Goal: Task Accomplishment & Management: Use online tool/utility

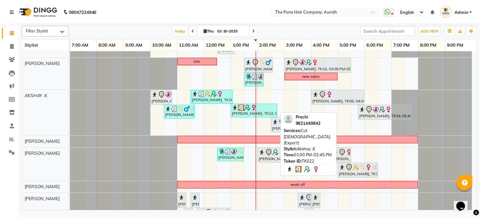
scroll to position [58, 0]
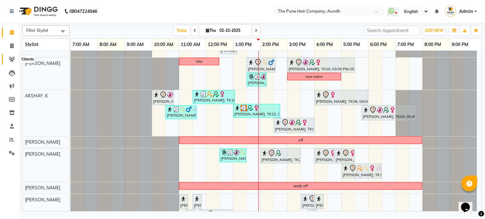
click at [9, 60] on icon at bounding box center [12, 59] width 6 height 5
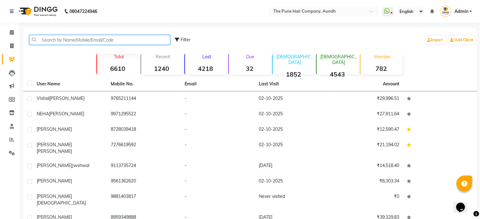
drag, startPoint x: 37, startPoint y: 41, endPoint x: 92, endPoint y: 0, distance: 68.4
click at [62, 26] on div "08047224946 Select Location × The Pune Hair Company, Aundh WhatsApp Status ✕ St…" at bounding box center [240, 142] width 480 height 284
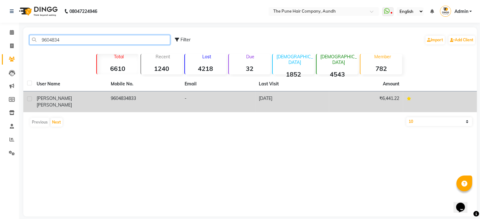
type input "9604834"
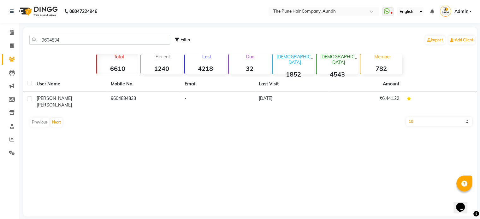
click at [67, 102] on td "[PERSON_NAME]" at bounding box center [70, 101] width 74 height 21
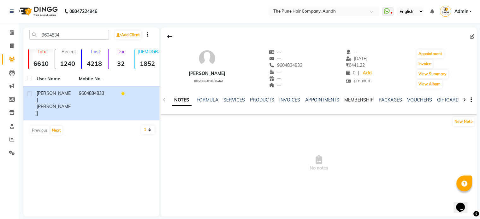
click at [348, 99] on link "MEMBERSHIP" at bounding box center [358, 100] width 29 height 6
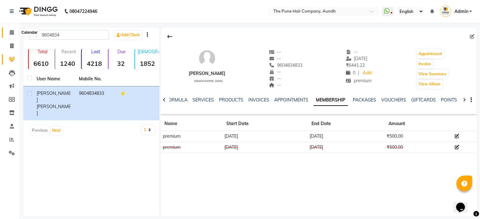
click at [10, 32] on icon at bounding box center [12, 32] width 4 height 5
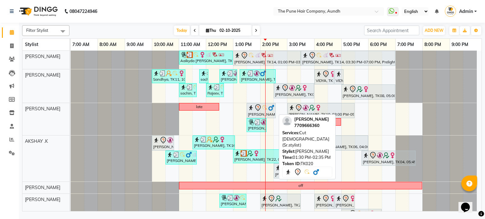
click at [257, 111] on icon at bounding box center [258, 108] width 8 height 8
select select "7"
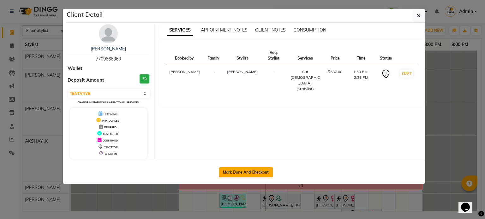
click at [238, 169] on button "Mark Done And Checkout" at bounding box center [246, 173] width 54 height 10
select select "106"
select select "service"
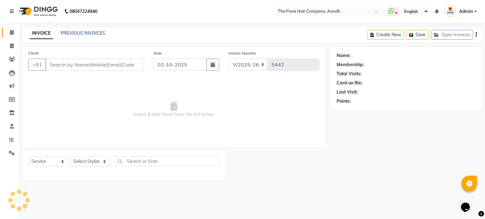
type input "7709666360"
select select "3340"
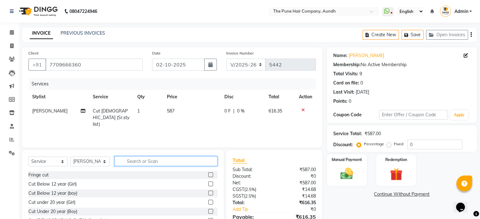
click at [150, 163] on input "text" at bounding box center [166, 161] width 103 height 10
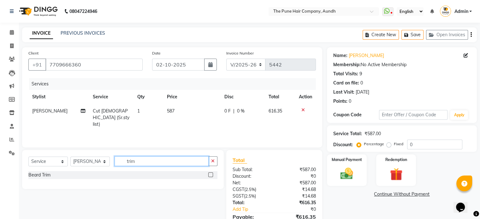
type input "trim"
click at [208, 176] on label at bounding box center [210, 175] width 5 height 5
click at [208, 176] on input "checkbox" at bounding box center [210, 175] width 4 height 4
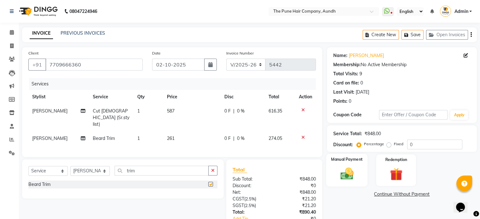
checkbox input "false"
click at [419, 143] on input "0" at bounding box center [434, 145] width 55 height 10
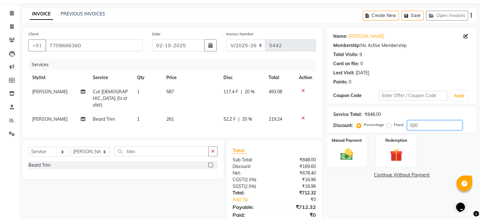
scroll to position [41, 0]
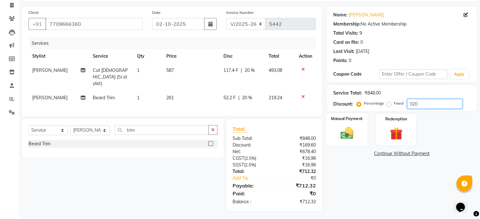
type input "020"
click at [352, 136] on img at bounding box center [346, 133] width 21 height 15
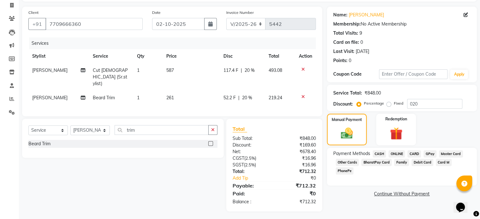
click at [394, 154] on span "ONLINE" at bounding box center [396, 153] width 16 height 7
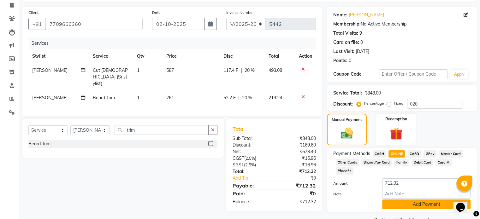
click at [416, 200] on button "Add Payment" at bounding box center [426, 205] width 88 height 10
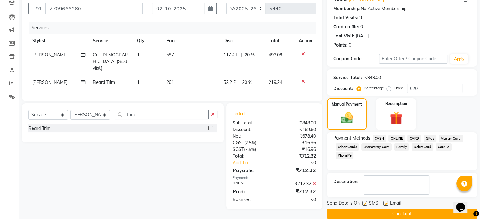
scroll to position [65, 0]
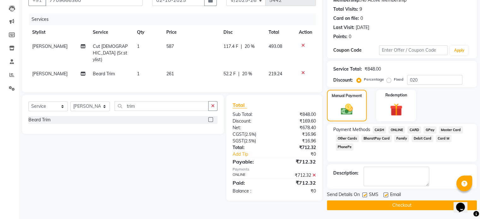
click at [397, 204] on button "Checkout" at bounding box center [402, 206] width 150 height 10
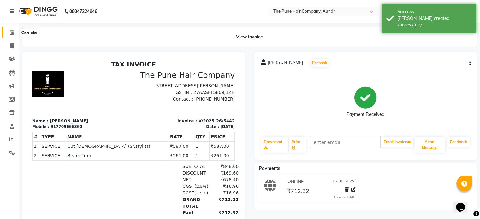
click at [14, 34] on span at bounding box center [11, 32] width 11 height 7
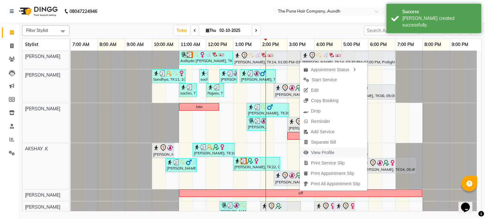
click at [322, 151] on span "View Profile" at bounding box center [322, 153] width 23 height 7
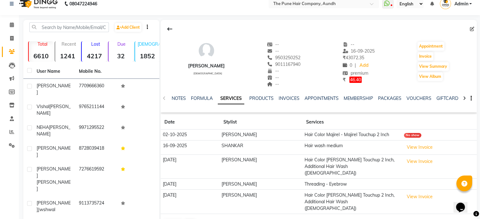
scroll to position [32, 0]
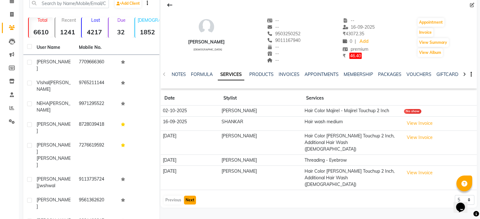
click at [187, 196] on button "Next" at bounding box center [190, 200] width 12 height 9
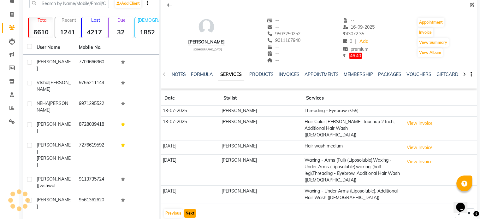
click at [188, 209] on button "Next" at bounding box center [190, 213] width 12 height 9
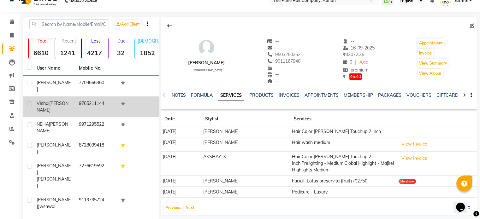
scroll to position [0, 0]
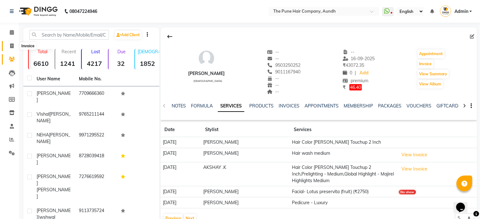
click at [10, 45] on icon at bounding box center [11, 46] width 3 height 5
select select "106"
select select "service"
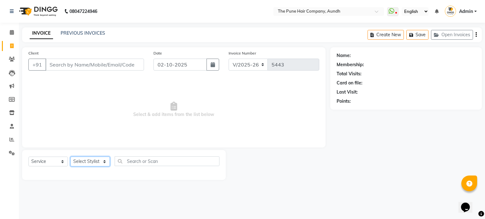
click at [100, 162] on select "Select Stylist AKSHAY .K [PERSON_NAME] [PERSON_NAME] [PERSON_NAME] [PERSON_NAME…" at bounding box center [89, 162] width 39 height 10
select select "3340"
click at [70, 157] on select "Select Stylist AKSHAY .K [PERSON_NAME] [PERSON_NAME] [PERSON_NAME] [PERSON_NAME…" at bounding box center [89, 162] width 39 height 10
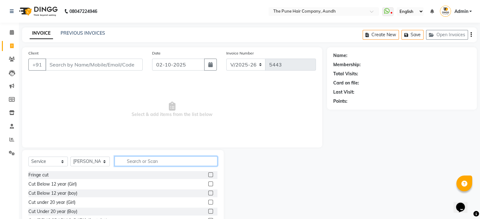
click at [138, 159] on input "text" at bounding box center [166, 161] width 103 height 10
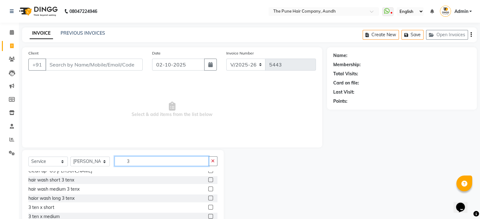
scroll to position [56, 0]
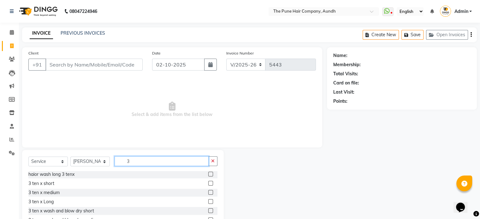
type input "3"
click at [208, 193] on label at bounding box center [210, 192] width 5 height 5
click at [208, 193] on input "checkbox" at bounding box center [210, 193] width 4 height 4
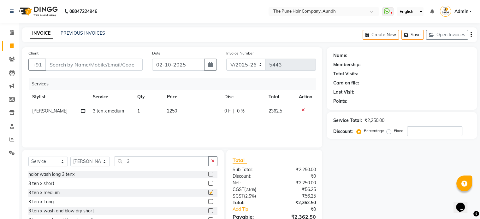
checkbox input "false"
click at [208, 200] on label at bounding box center [210, 201] width 5 height 5
click at [208, 200] on input "checkbox" at bounding box center [210, 202] width 4 height 4
checkbox input "false"
click at [302, 109] on icon at bounding box center [302, 110] width 3 height 4
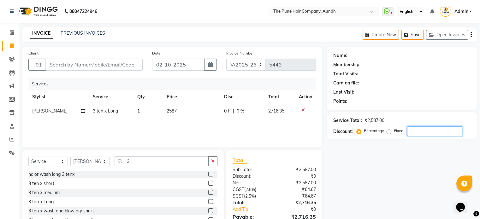
click at [416, 133] on input "number" at bounding box center [434, 132] width 55 height 10
type input "20"
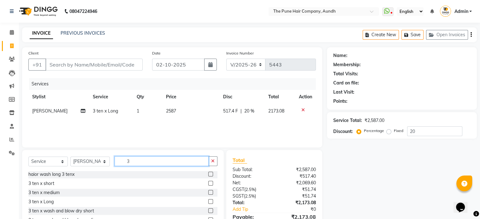
click at [161, 161] on input "3" at bounding box center [162, 161] width 94 height 10
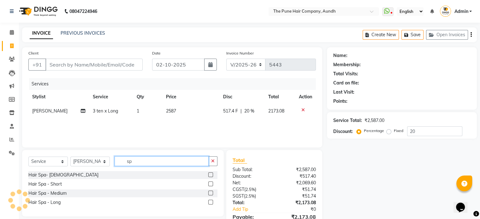
scroll to position [0, 0]
type input "spa"
click at [212, 204] on label at bounding box center [210, 202] width 5 height 5
click at [212, 204] on input "checkbox" at bounding box center [210, 203] width 4 height 4
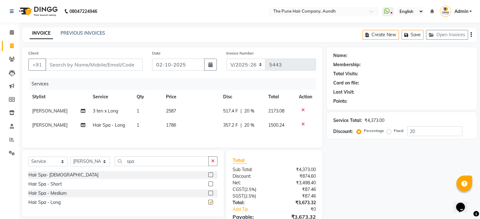
checkbox input "false"
click at [14, 31] on span at bounding box center [11, 32] width 11 height 7
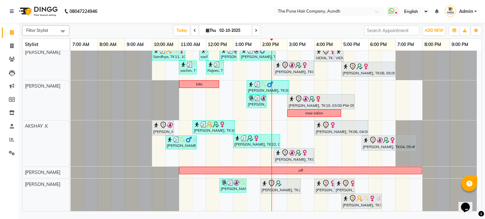
scroll to position [63, 0]
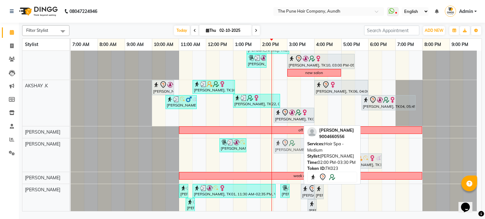
drag, startPoint x: 291, startPoint y: 145, endPoint x: 298, endPoint y: 147, distance: 7.5
click at [71, 147] on div "[PERSON_NAME], TK02, 12:30 PM-01:30 PM, Cut under 20 year (Girl), Additional Ha…" at bounding box center [71, 154] width 0 height 33
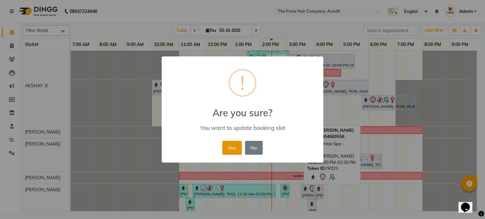
click at [235, 148] on button "Yes" at bounding box center [231, 148] width 19 height 14
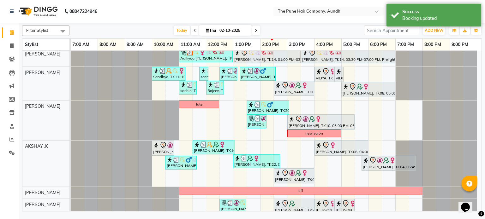
scroll to position [0, 0]
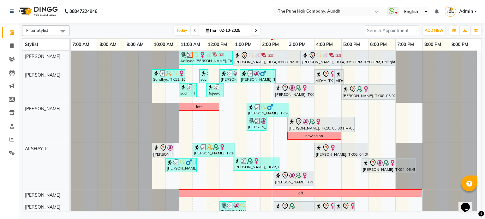
click at [255, 32] on icon at bounding box center [256, 31] width 3 height 4
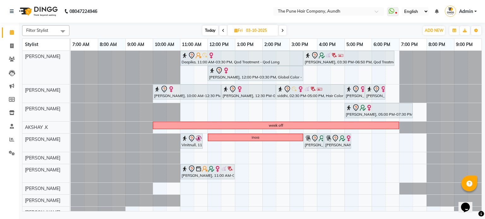
click at [283, 30] on icon at bounding box center [282, 31] width 3 height 4
type input "04-10-2025"
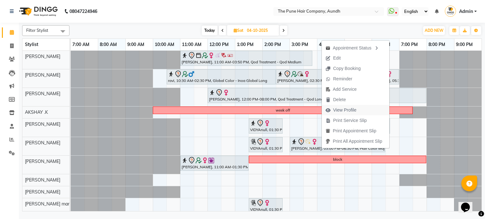
click at [346, 108] on span "View Profile" at bounding box center [344, 110] width 23 height 7
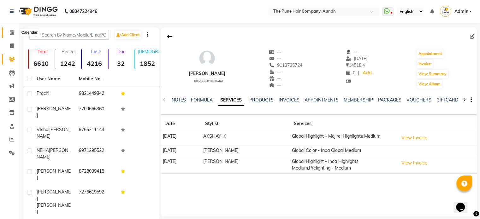
click at [12, 34] on icon at bounding box center [12, 32] width 4 height 5
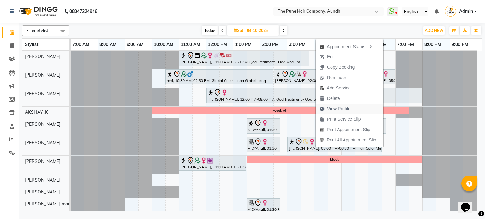
click at [336, 107] on span "View Profile" at bounding box center [338, 109] width 23 height 7
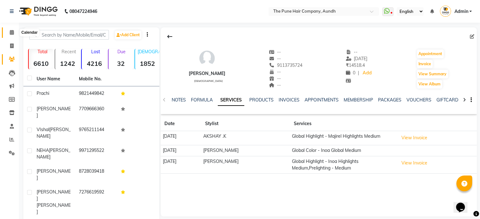
drag, startPoint x: 9, startPoint y: 29, endPoint x: 21, endPoint y: 36, distance: 14.7
click at [9, 29] on span at bounding box center [11, 32] width 11 height 7
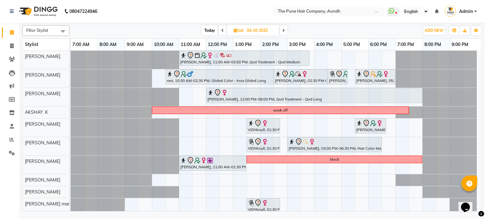
click at [207, 30] on span "Today" at bounding box center [210, 31] width 16 height 10
type input "02-10-2025"
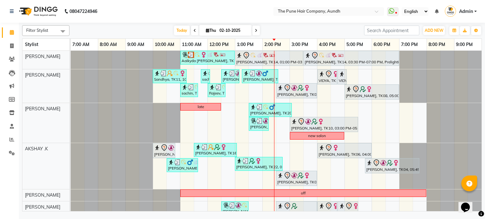
scroll to position [103, 0]
